Goal: Task Accomplishment & Management: Manage account settings

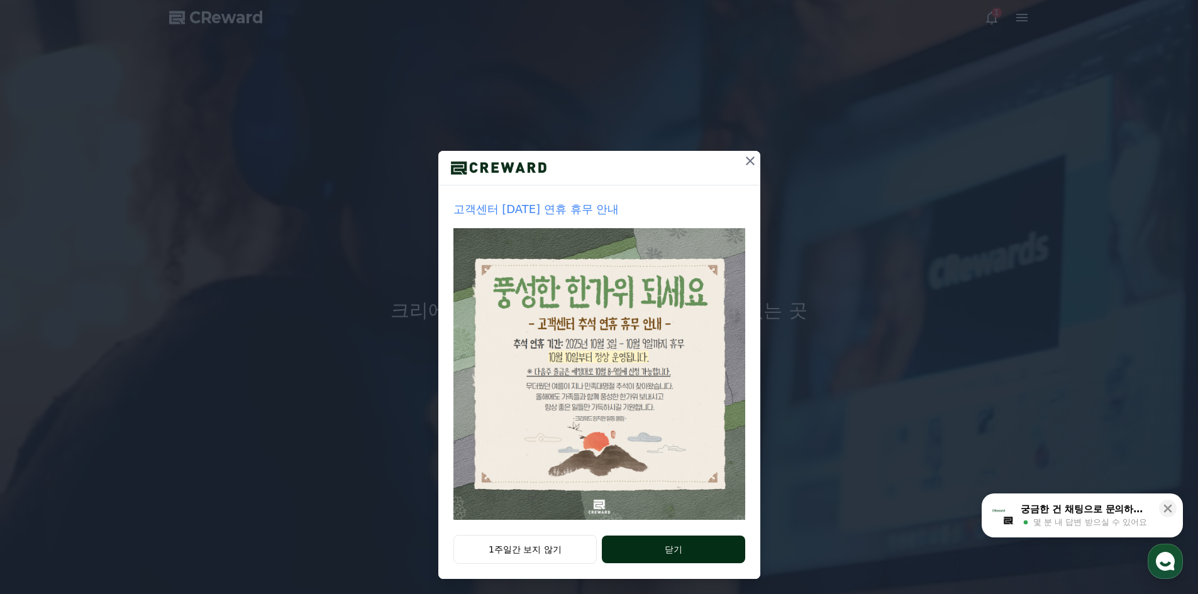
click at [637, 544] on button "닫기" at bounding box center [673, 550] width 143 height 28
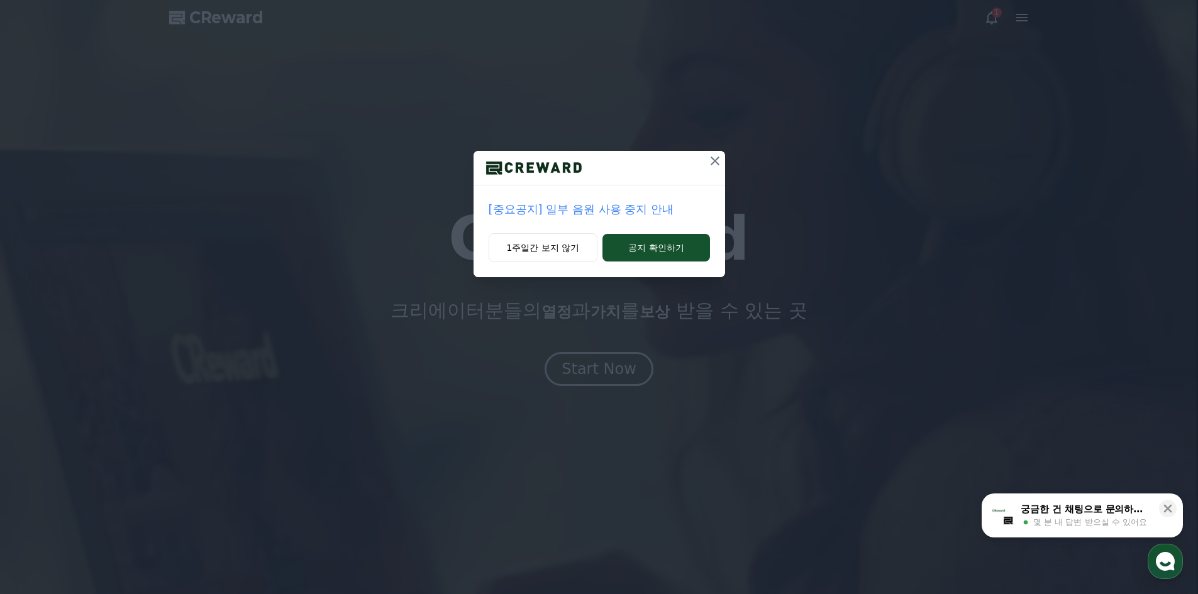
click at [717, 162] on icon at bounding box center [714, 160] width 15 height 15
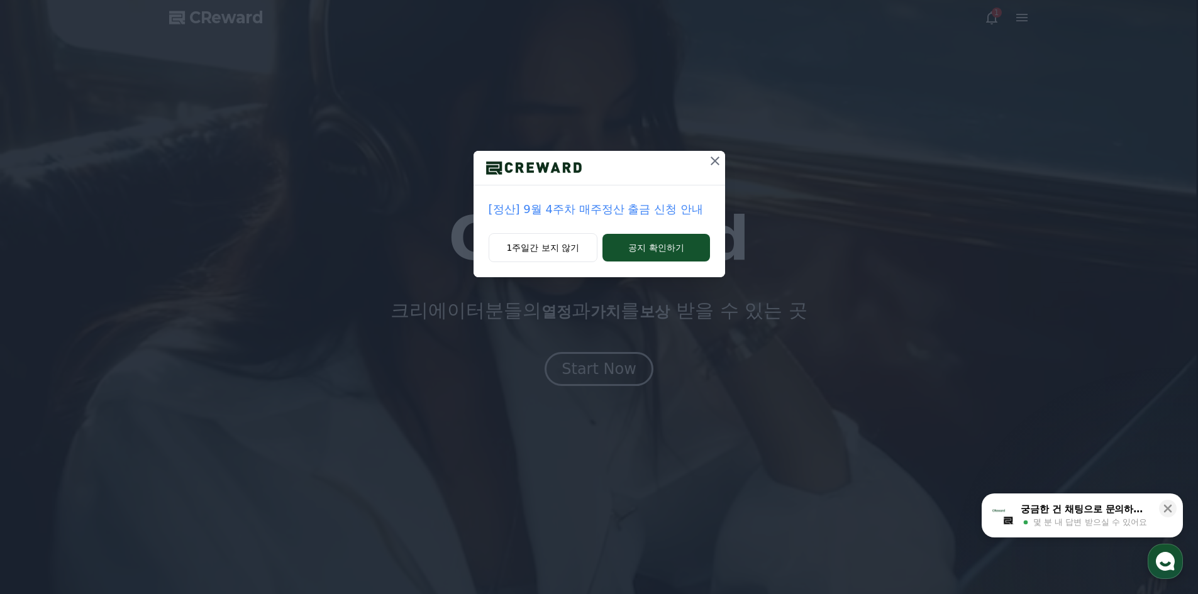
click at [716, 162] on icon at bounding box center [714, 161] width 9 height 9
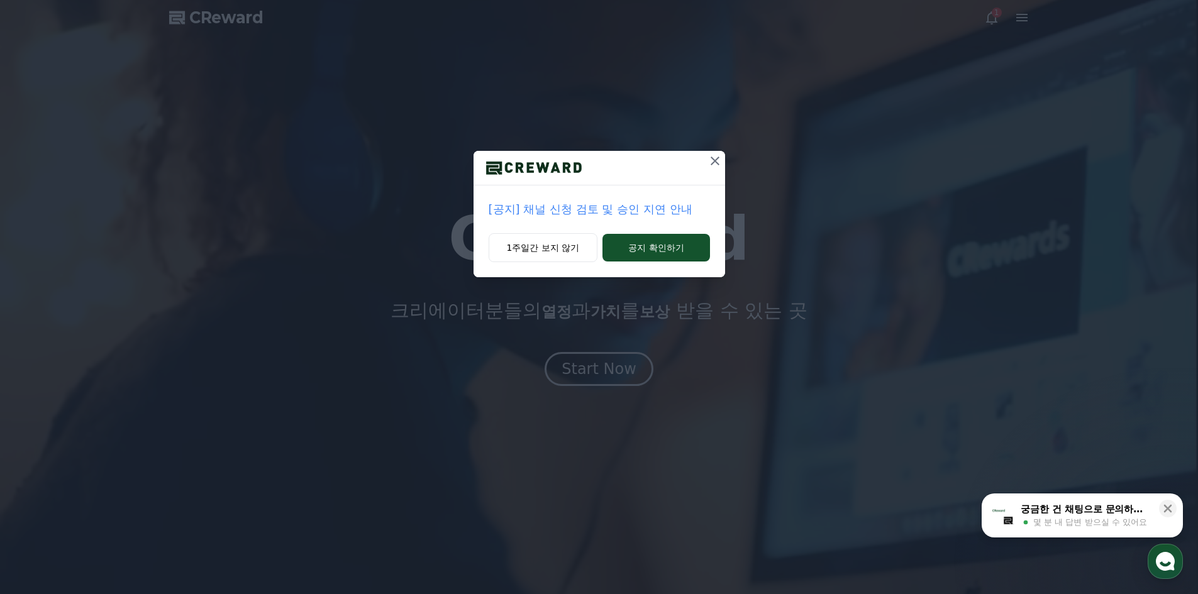
click at [715, 163] on icon at bounding box center [714, 160] width 15 height 15
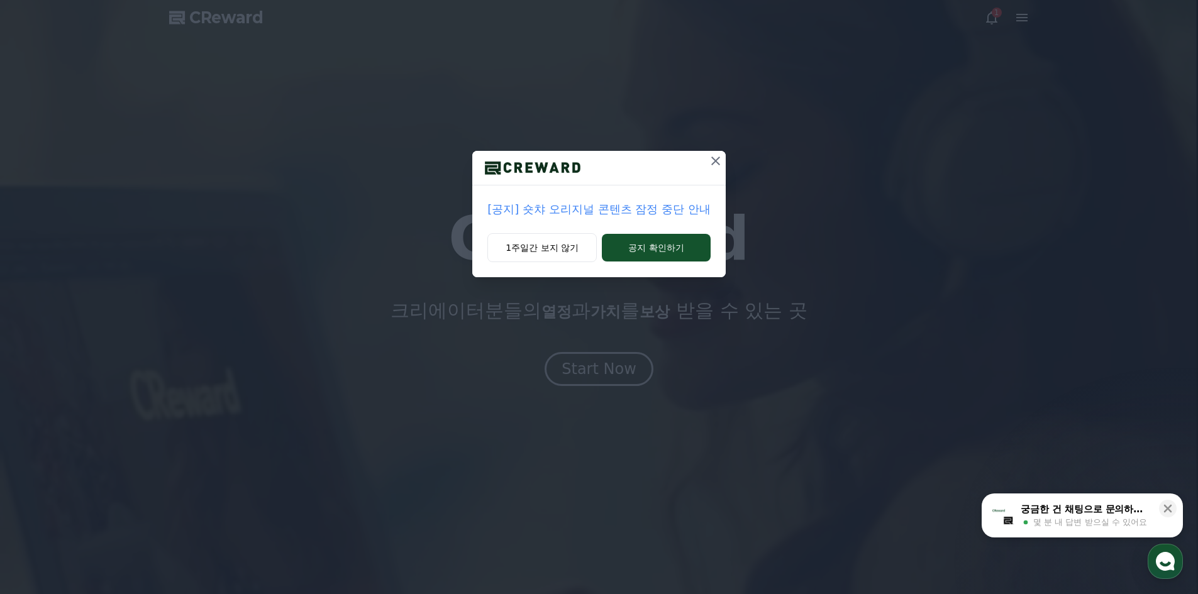
click at [715, 163] on icon at bounding box center [715, 160] width 15 height 15
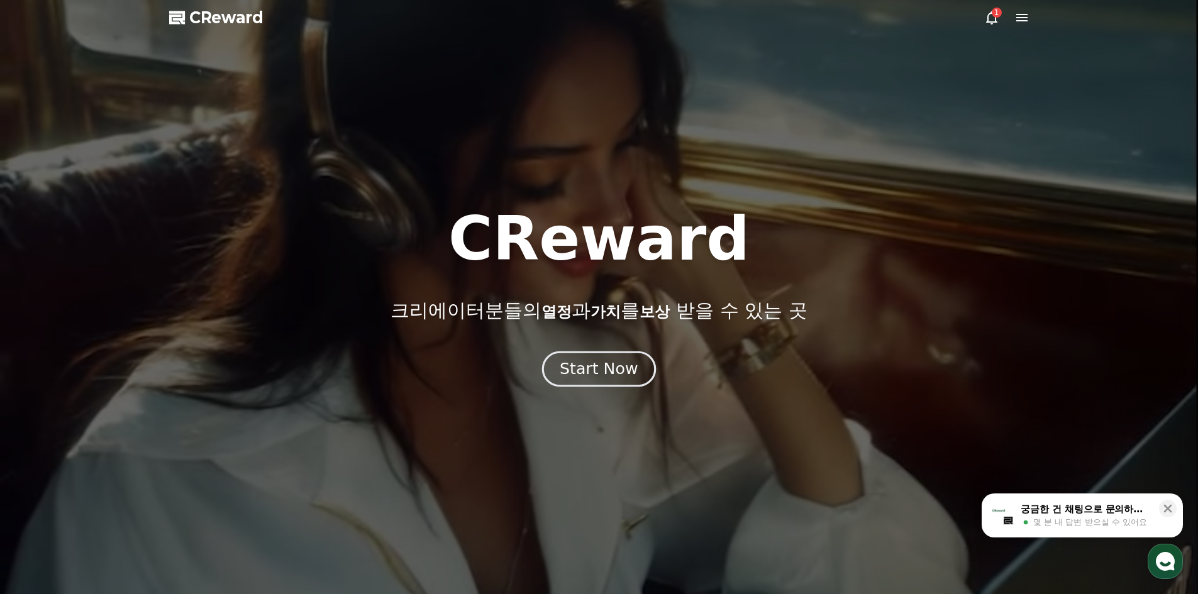
click at [590, 373] on div "Start Now" at bounding box center [599, 368] width 78 height 21
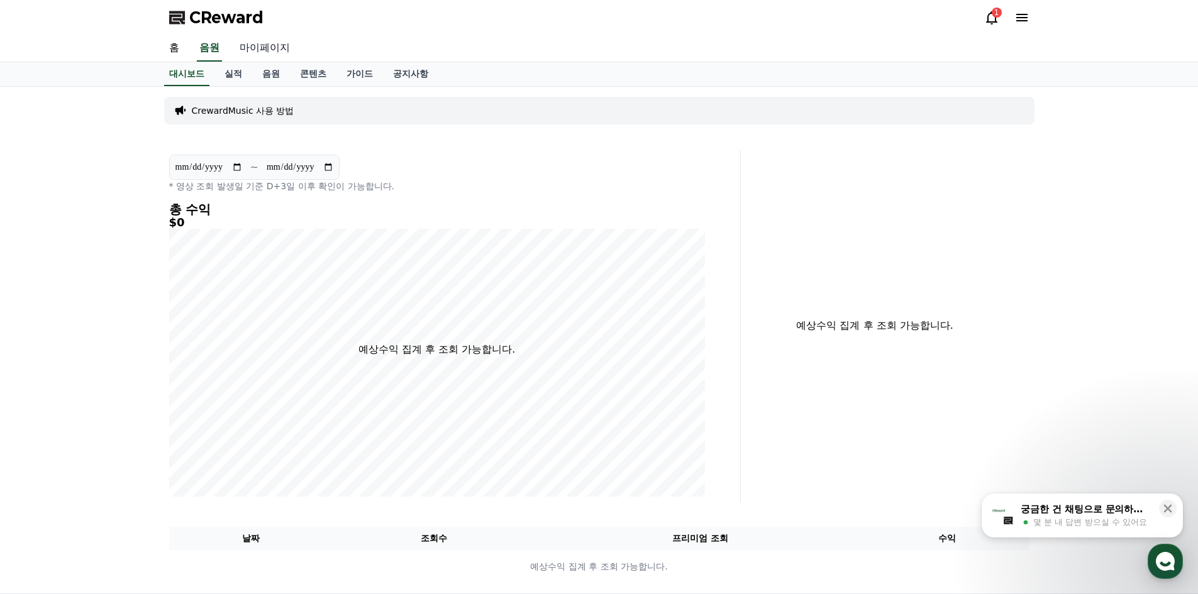
click at [263, 45] on link "마이페이지" at bounding box center [264, 48] width 70 height 26
select select "**********"
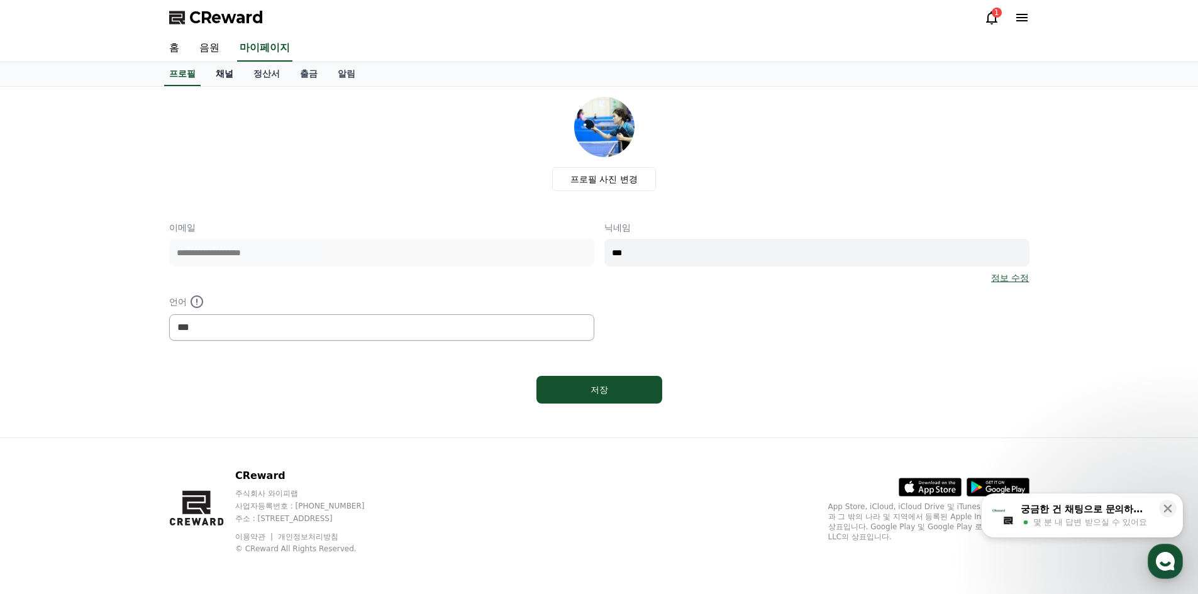
click at [223, 78] on link "채널" at bounding box center [225, 74] width 38 height 24
